Goal: Browse casually: Explore the website without a specific task or goal

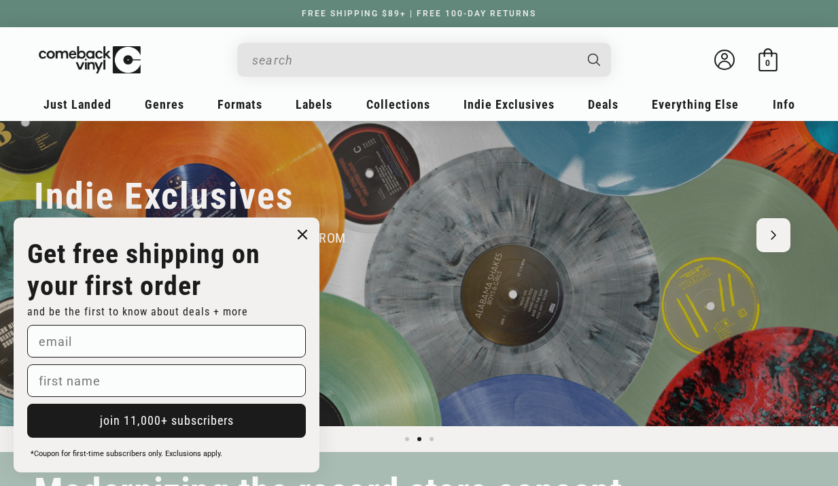
scroll to position [107, 0]
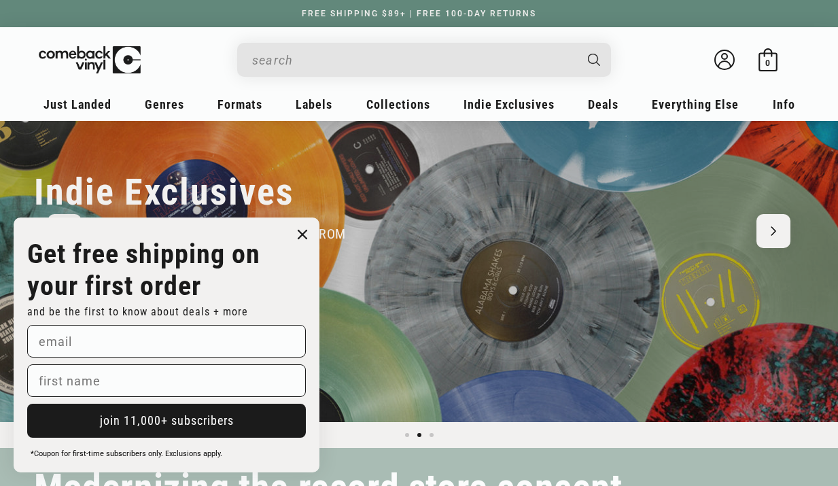
click at [98, 342] on input "email" at bounding box center [166, 341] width 279 height 33
type input "nforgione59@att.net"
type input "Neil"
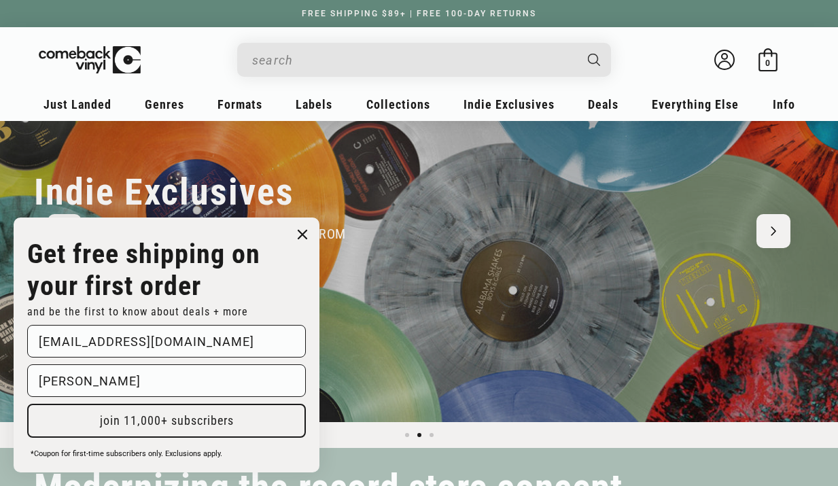
click at [141, 423] on button "join 11,000+ subscribers" at bounding box center [166, 421] width 279 height 34
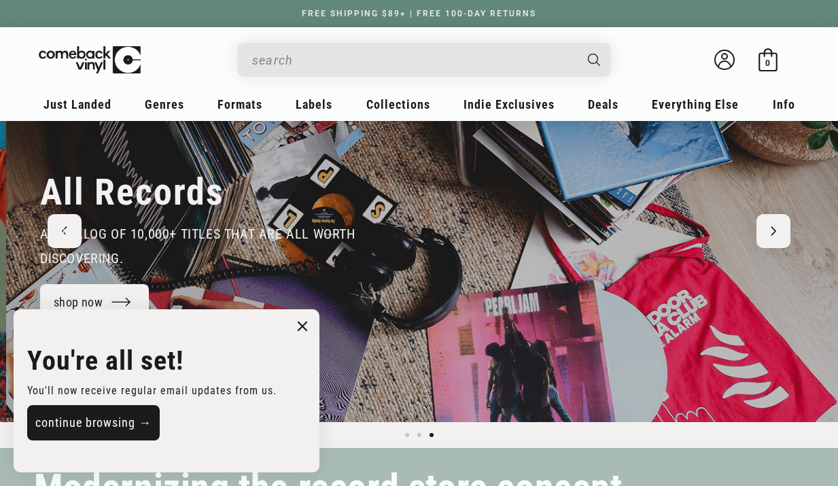
scroll to position [0, 1676]
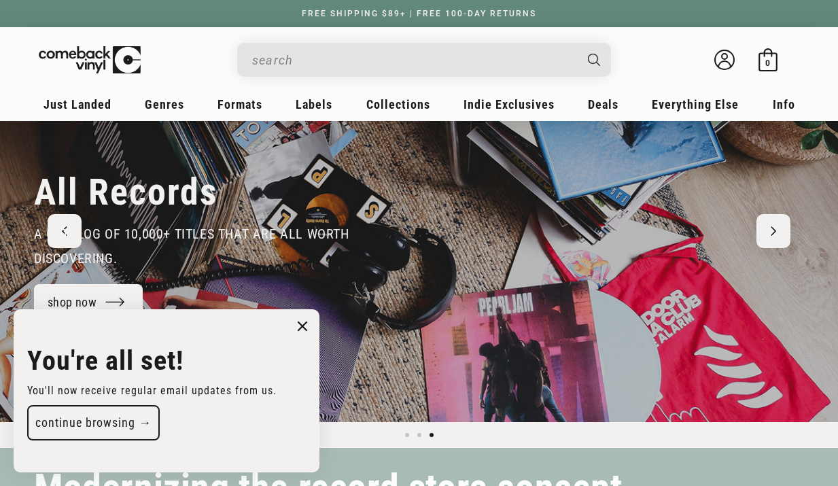
click at [116, 419] on button "continue browsing →" at bounding box center [93, 422] width 133 height 35
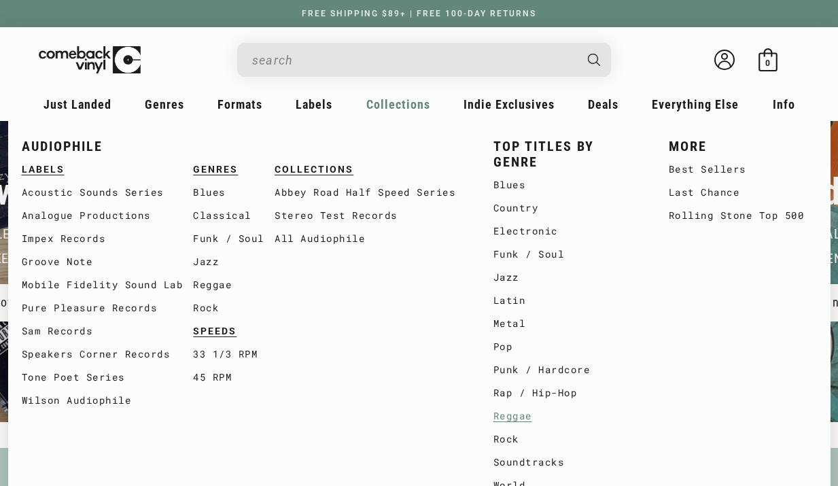
click at [513, 419] on link "Reggae" at bounding box center [568, 415] width 148 height 23
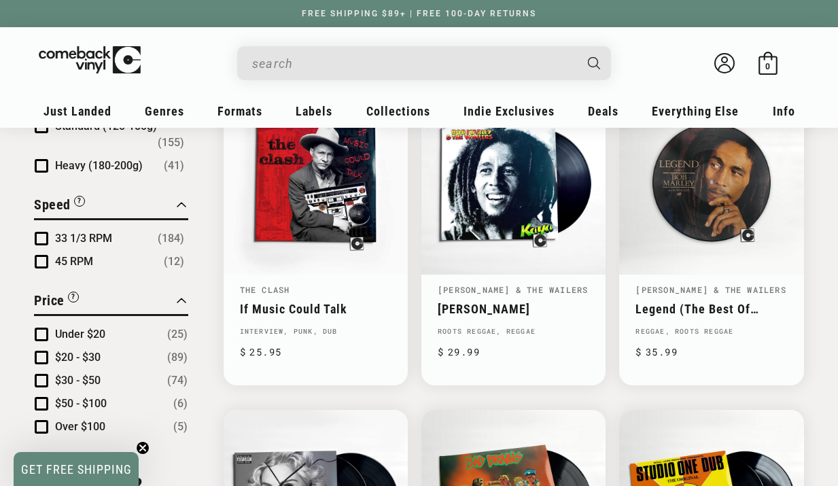
scroll to position [1169, 0]
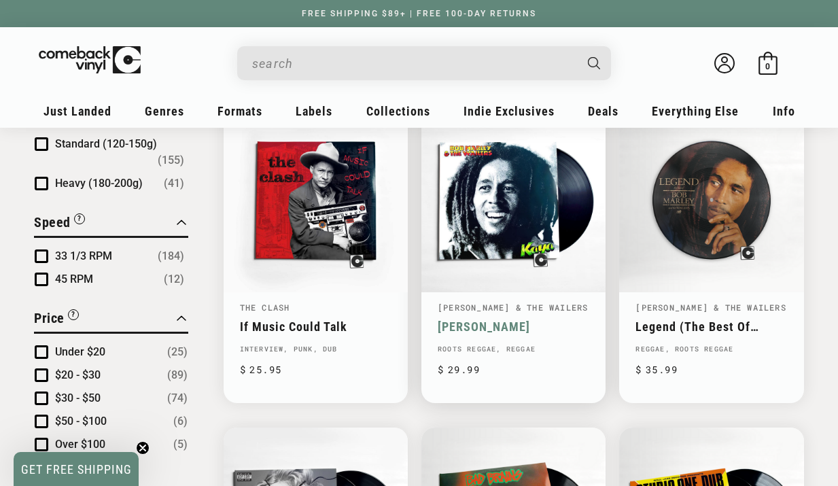
click at [491, 320] on link "[PERSON_NAME]" at bounding box center [514, 327] width 152 height 14
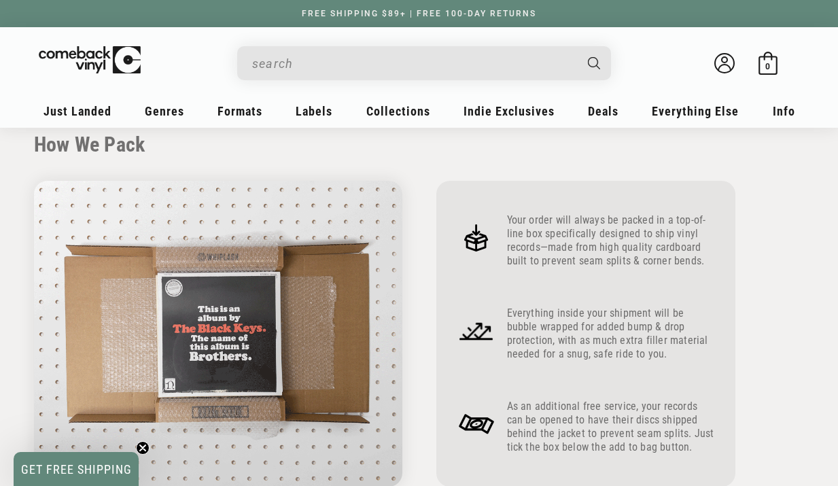
scroll to position [532, 0]
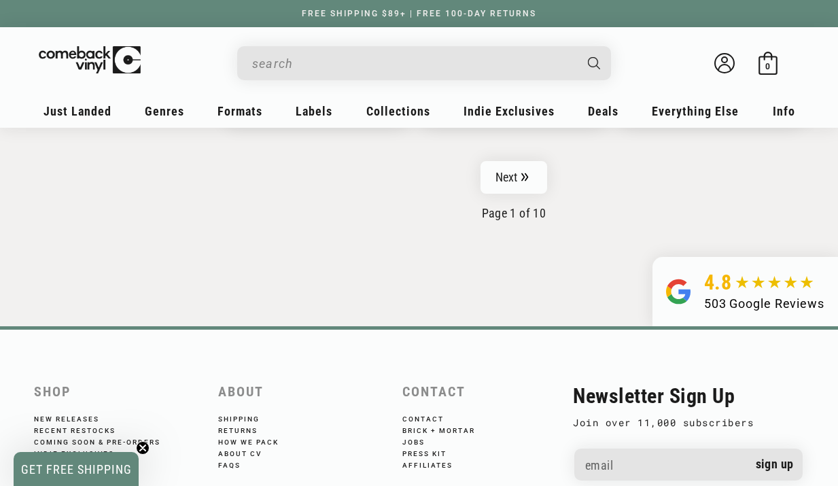
scroll to position [2430, 0]
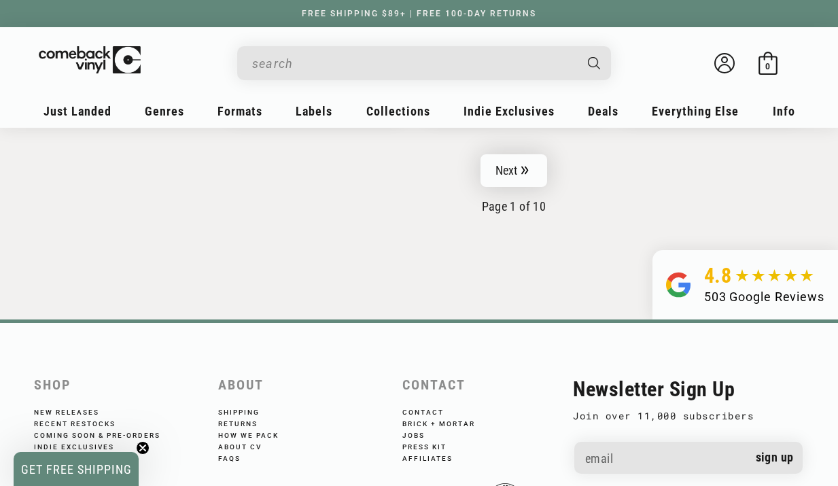
click at [502, 164] on link "Next" at bounding box center [514, 170] width 67 height 33
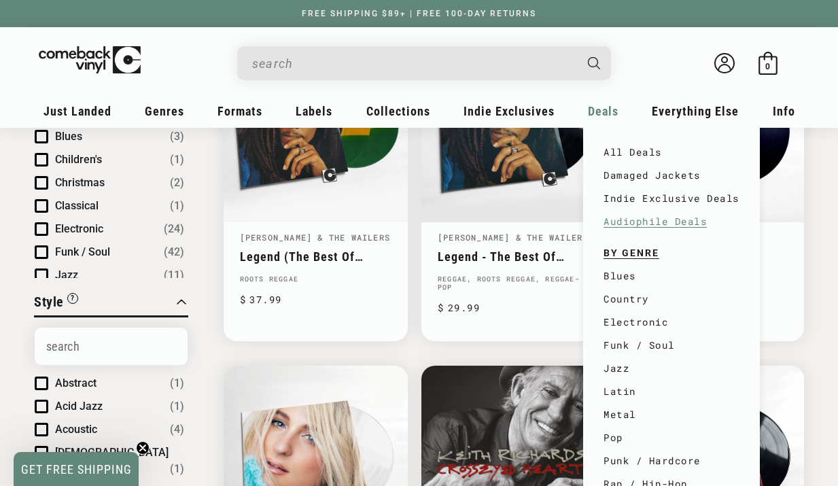
scroll to position [269, 0]
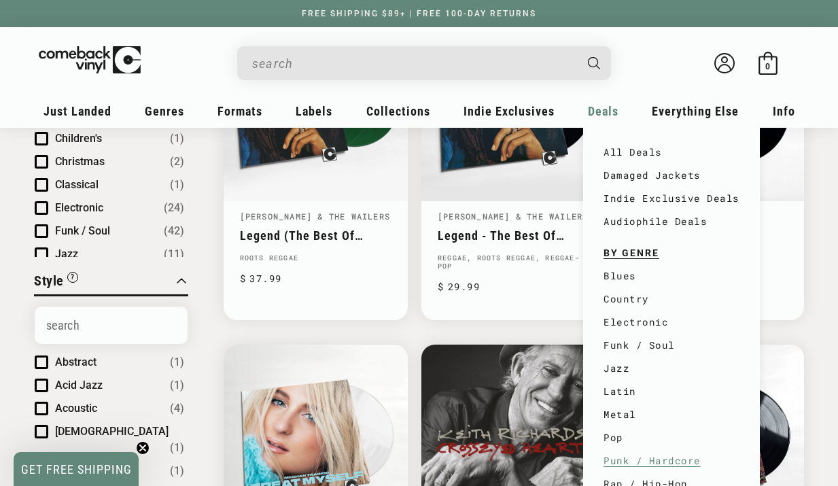
click at [630, 462] on link "Punk / Hardcore" at bounding box center [672, 460] width 136 height 23
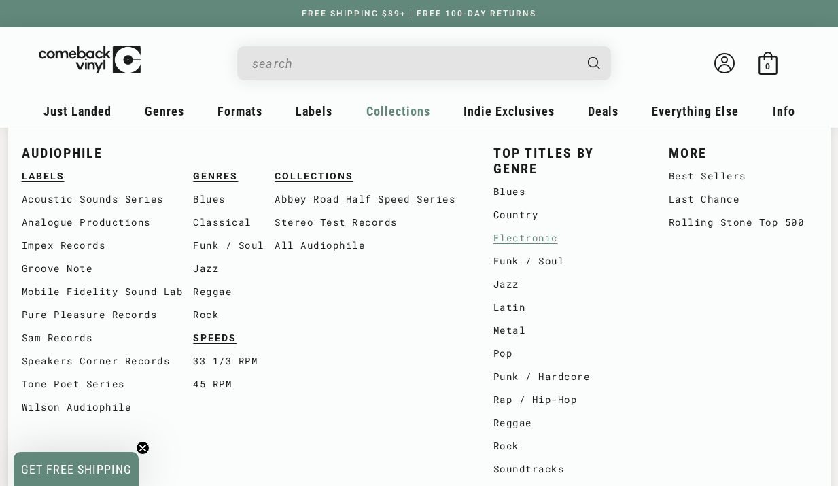
scroll to position [82, 0]
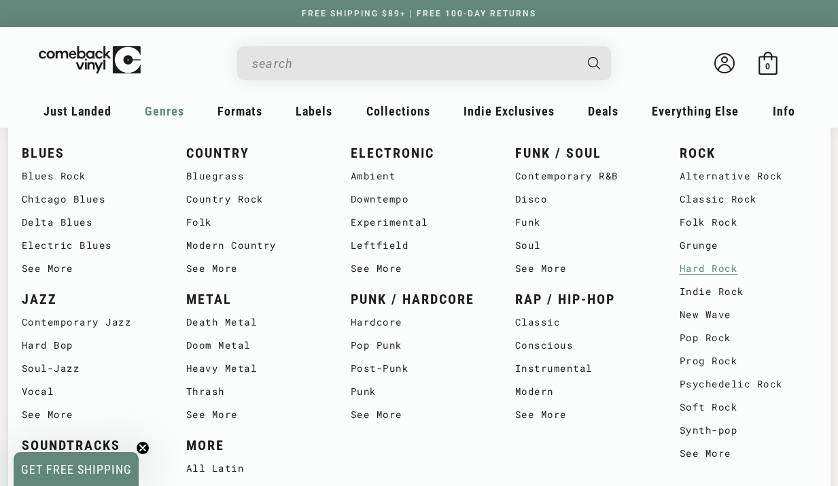
click at [697, 269] on link "Hard Rock" at bounding box center [748, 268] width 137 height 23
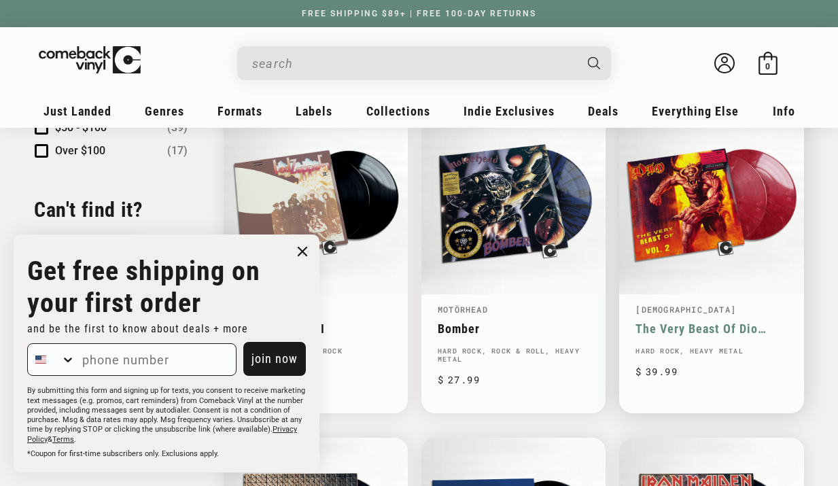
scroll to position [1422, 0]
